Goal: Navigation & Orientation: Find specific page/section

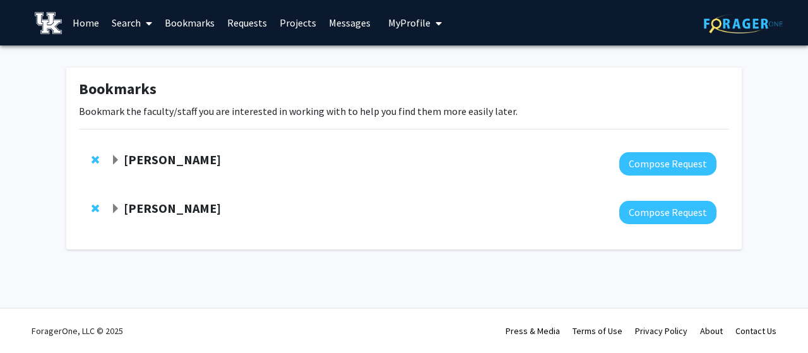
click at [249, 28] on link "Requests" at bounding box center [247, 23] width 52 height 44
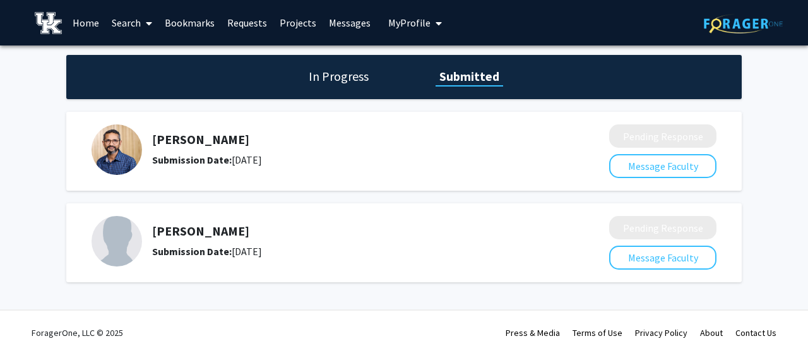
click at [230, 222] on div "[PERSON_NAME] Submission Date: [DATE]" at bounding box center [342, 241] width 500 height 51
click at [338, 27] on link "Messages" at bounding box center [350, 23] width 54 height 44
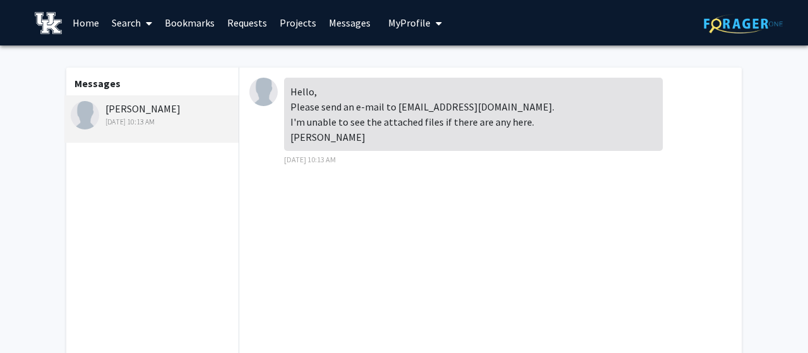
click at [278, 27] on link "Projects" at bounding box center [297, 23] width 49 height 44
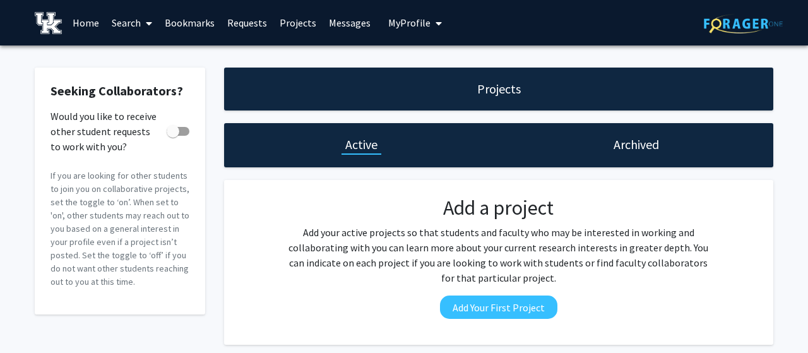
click at [234, 24] on link "Requests" at bounding box center [247, 23] width 52 height 44
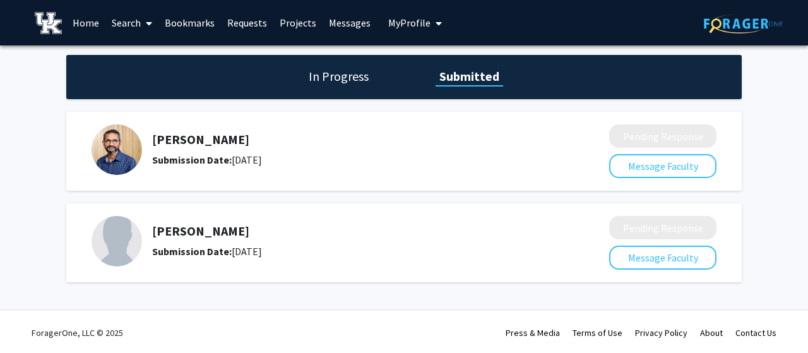
click at [389, 15] on button "My Profile" at bounding box center [414, 22] width 61 height 45
